Goal: Check status: Check status

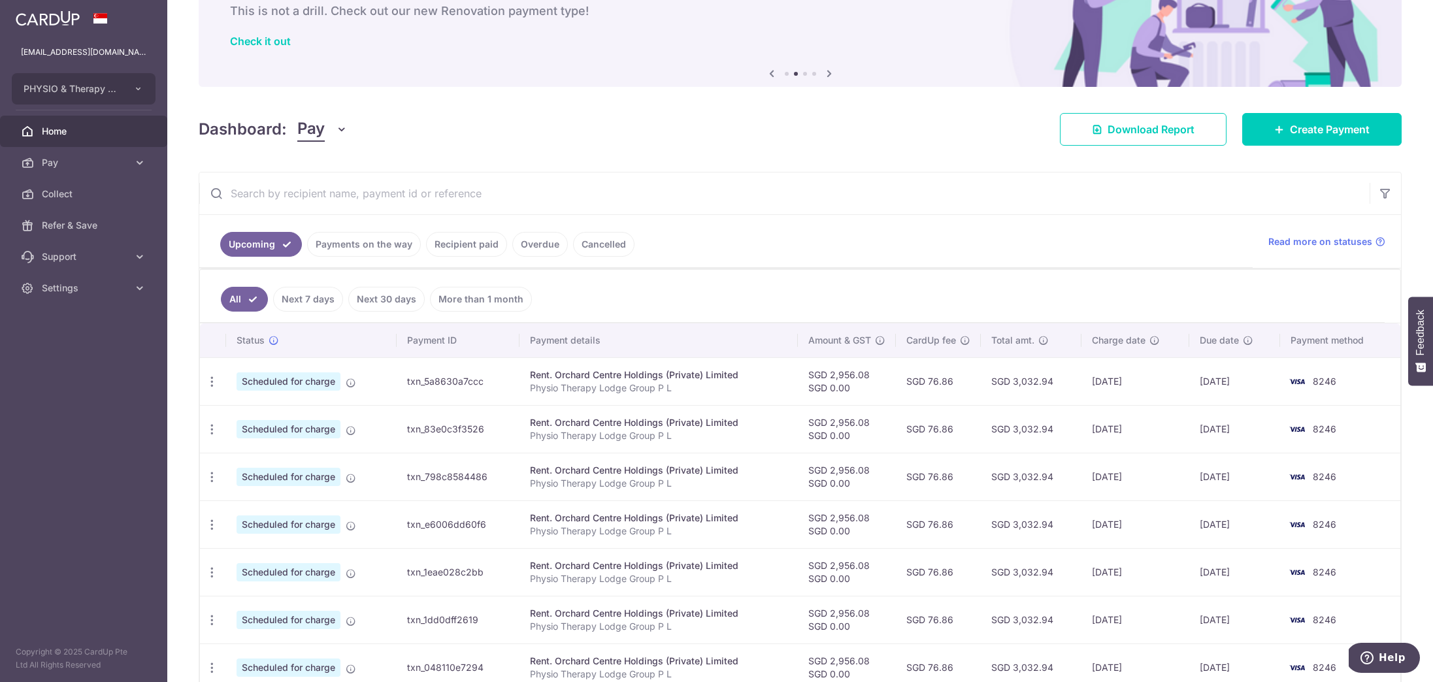
scroll to position [75, 0]
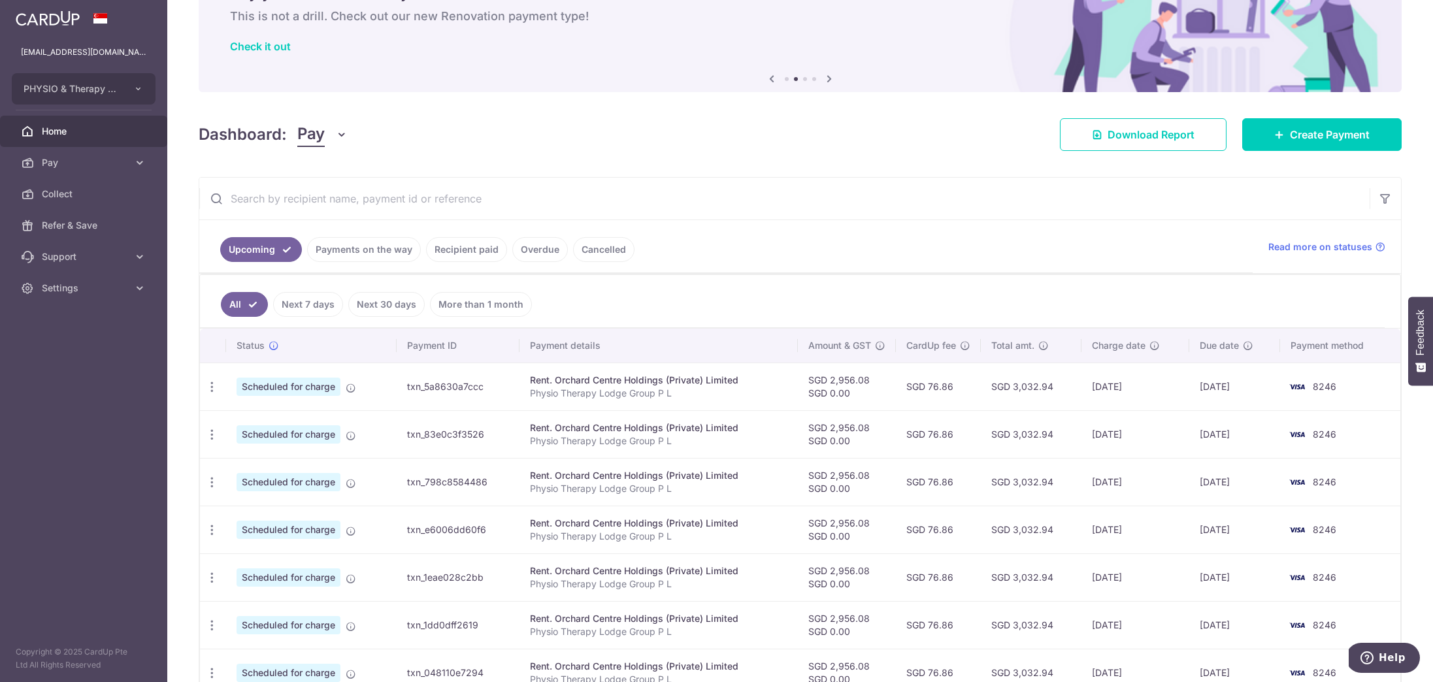
click at [457, 247] on link "Recipient paid" at bounding box center [466, 249] width 81 height 25
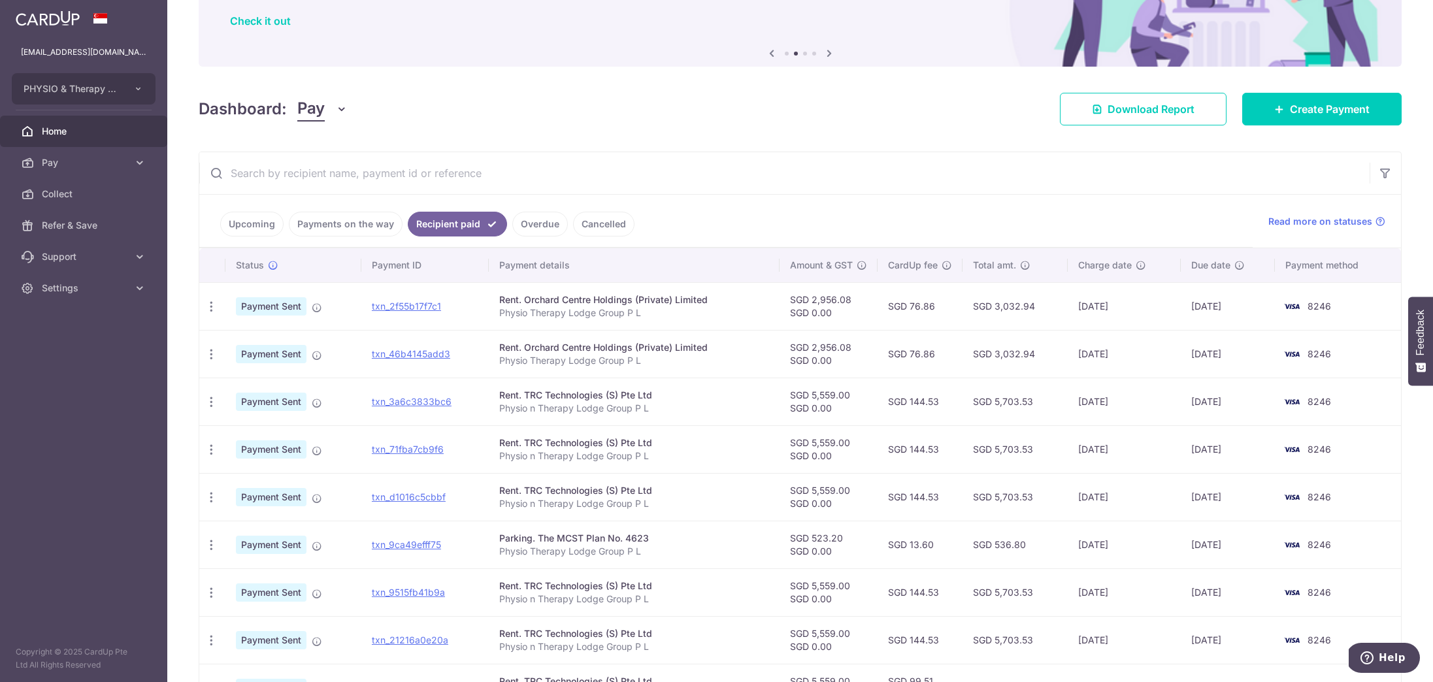
scroll to position [103, 0]
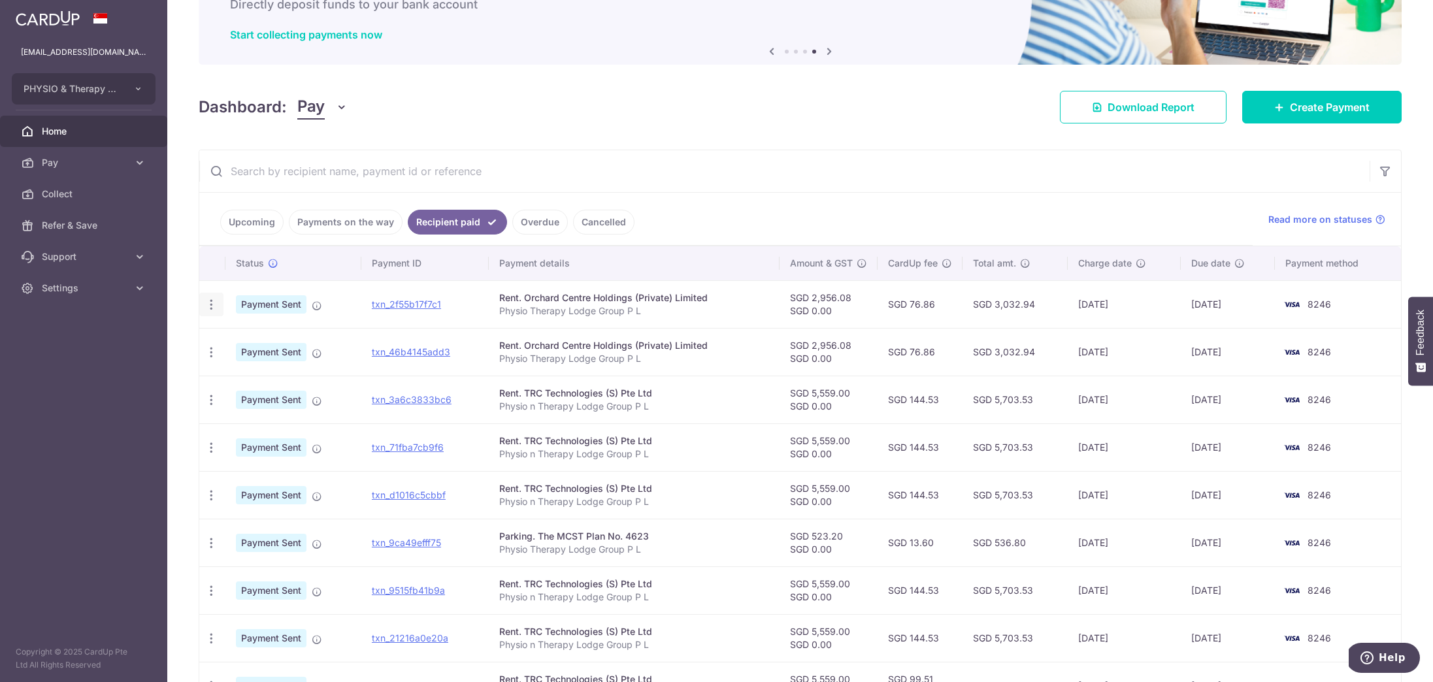
click at [211, 303] on icon "button" at bounding box center [211, 305] width 14 height 14
click at [247, 339] on span "PDF Receipt" at bounding box center [280, 340] width 89 height 13
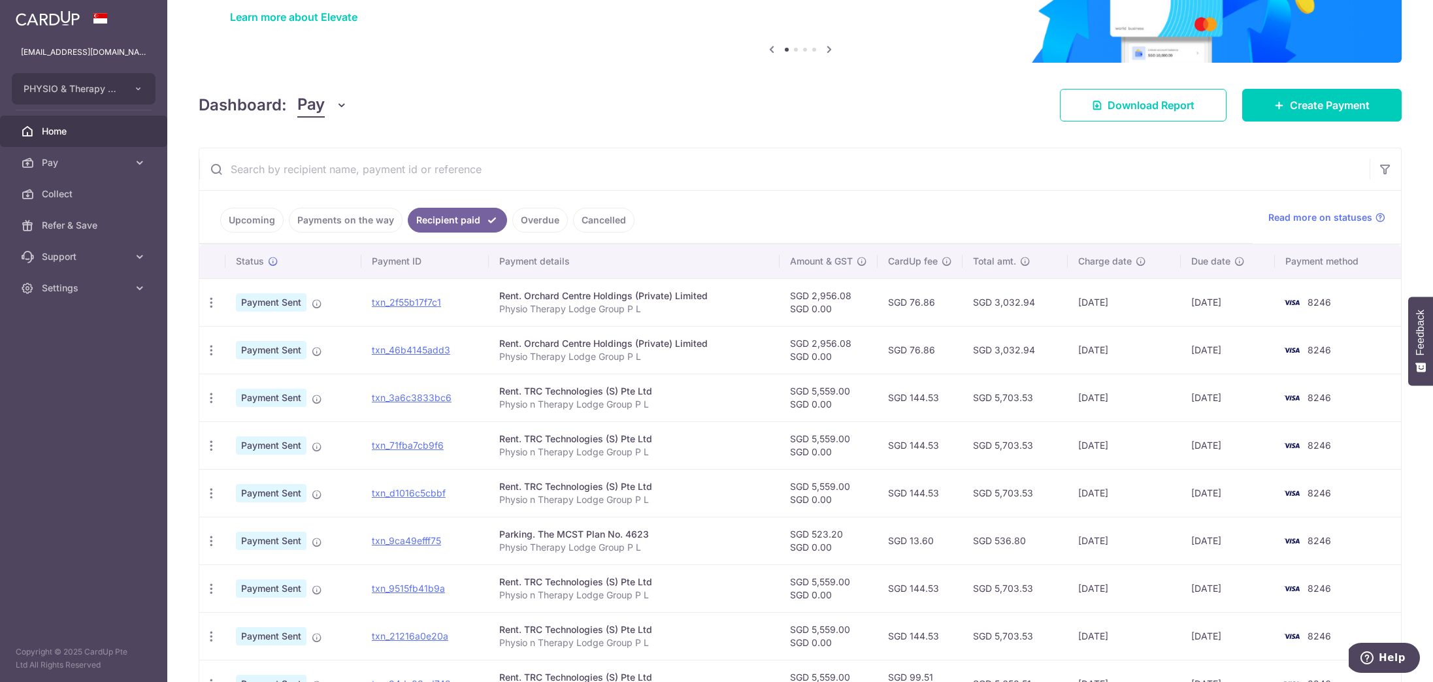
scroll to position [0, 0]
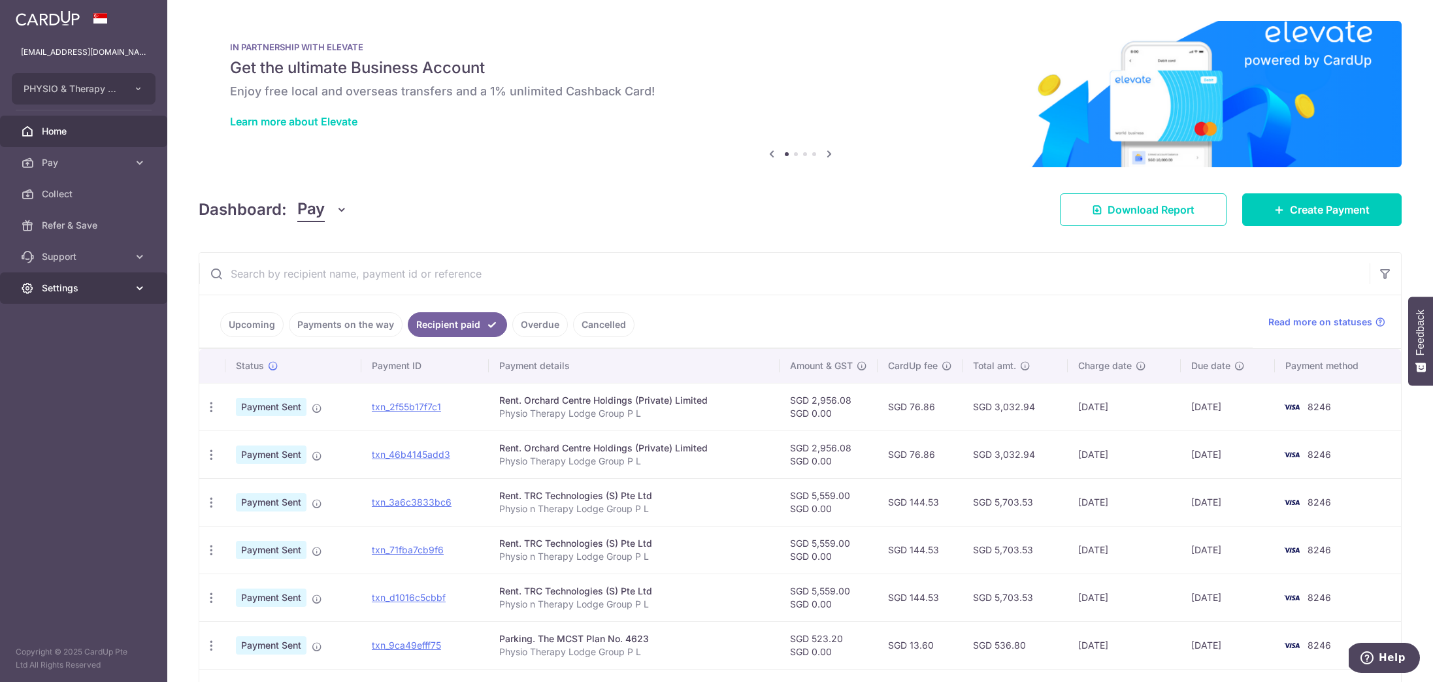
click at [74, 295] on link "Settings" at bounding box center [83, 287] width 167 height 31
click at [62, 350] on span "Logout" at bounding box center [85, 350] width 86 height 13
